Goal: Browse casually: Explore the website without a specific task or goal

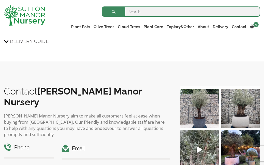
scroll to position [558, 0]
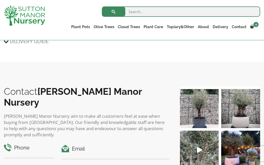
click at [0, 0] on link "The Iron Stone Pots" at bounding box center [0, 0] width 0 height 0
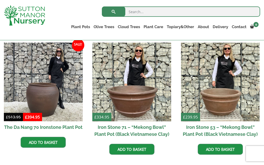
scroll to position [309, 0]
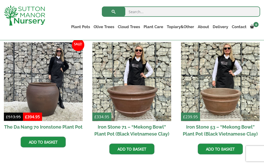
click at [33, 92] on img at bounding box center [43, 81] width 79 height 79
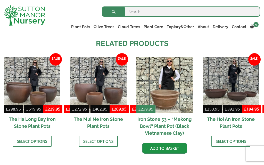
scroll to position [404, 0]
